Goal: Transaction & Acquisition: Book appointment/travel/reservation

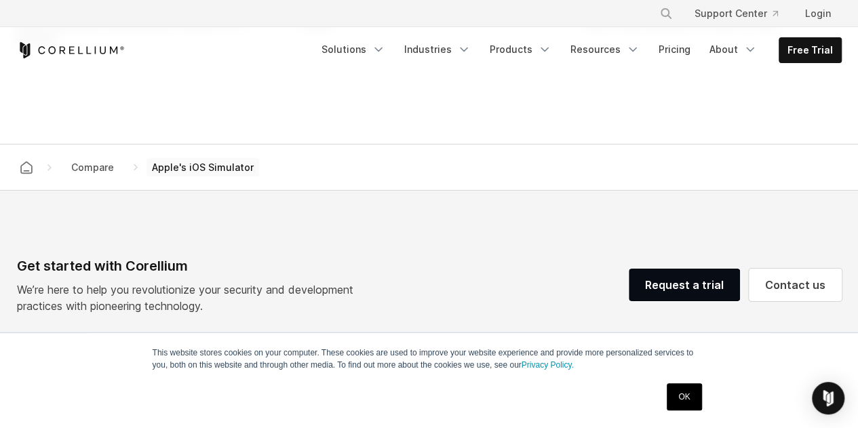
scroll to position [1357, 0]
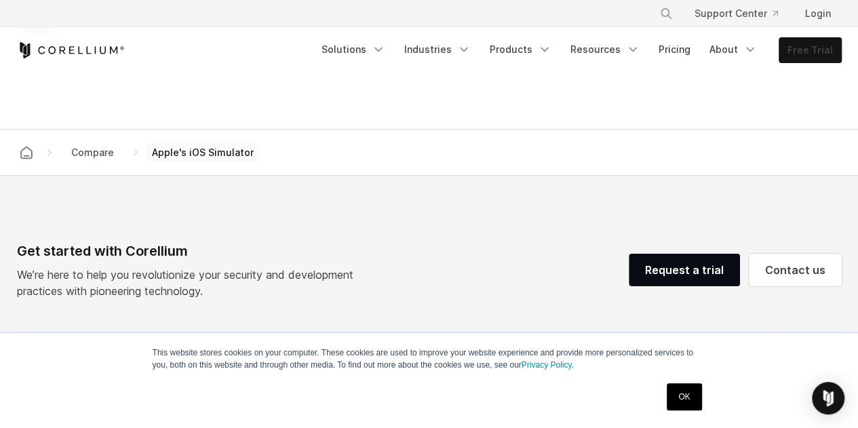
click at [803, 56] on link "Free Trial" at bounding box center [811, 50] width 62 height 24
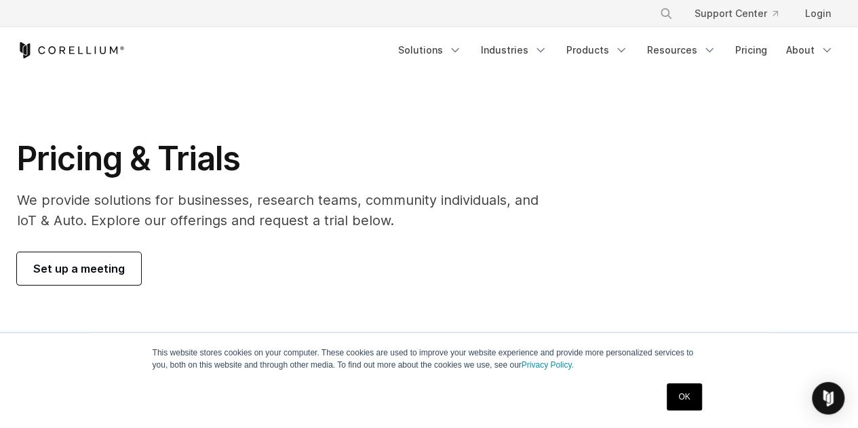
click at [120, 267] on span "Set up a meeting" at bounding box center [79, 269] width 92 height 16
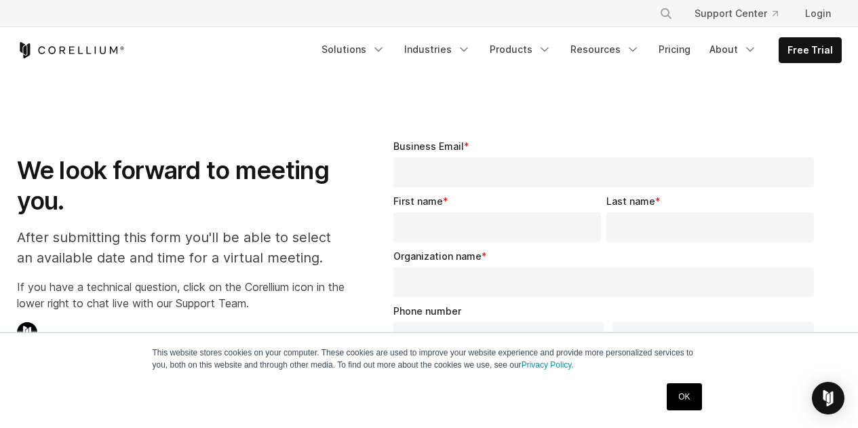
select select "**"
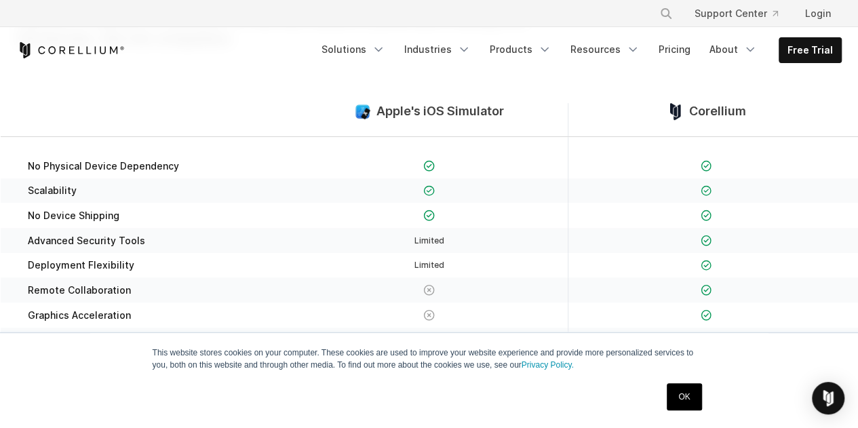
scroll to position [113, 0]
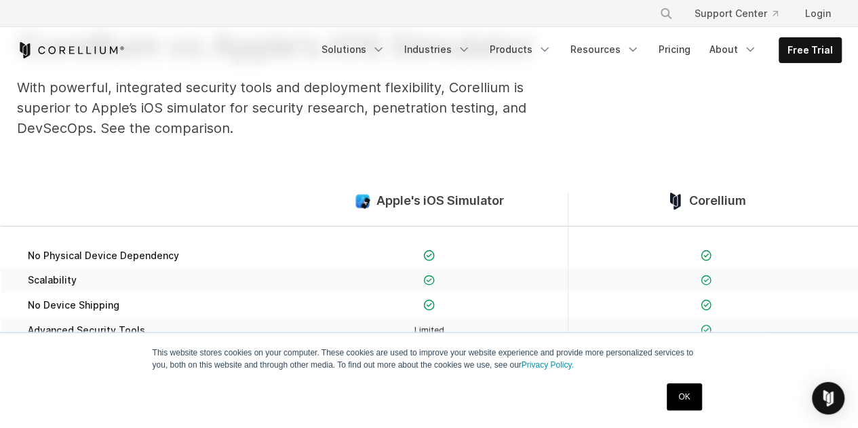
click at [463, 204] on span "Apple's iOS Simulator" at bounding box center [441, 201] width 128 height 16
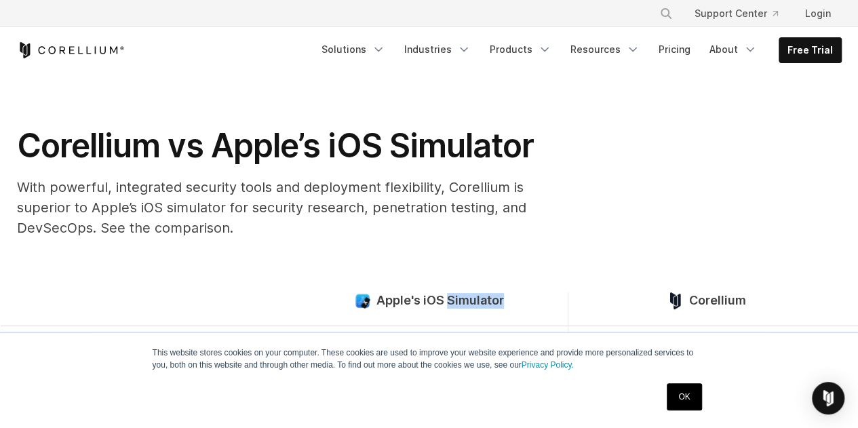
scroll to position [0, 0]
